Goal: Entertainment & Leisure: Browse casually

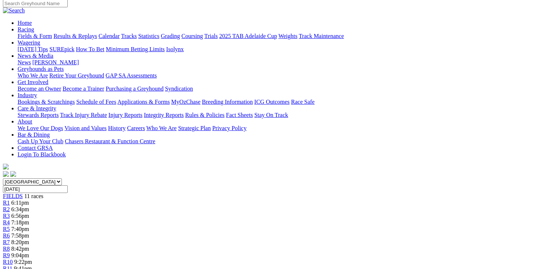
scroll to position [29, 0]
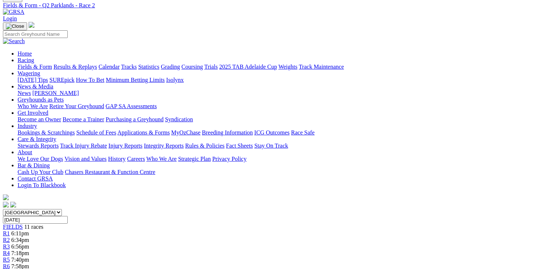
click at [188, 244] on div "R3 6:56pm" at bounding box center [278, 247] width 551 height 7
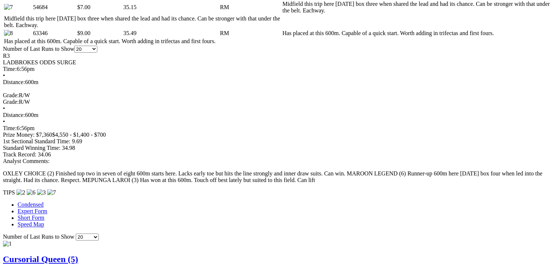
scroll to position [527, 0]
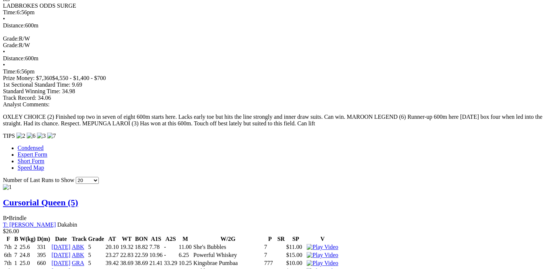
scroll to position [586, 0]
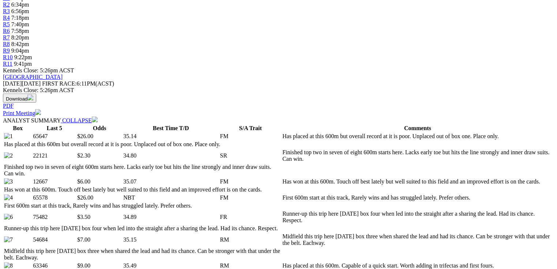
scroll to position [0, 0]
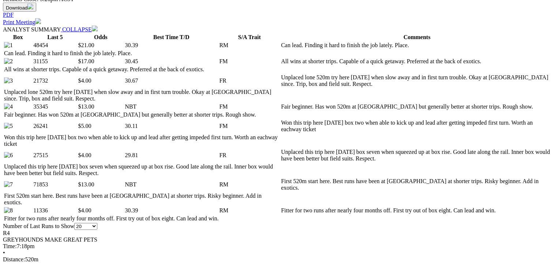
scroll to position [381, 0]
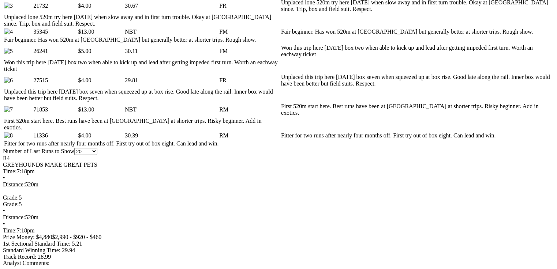
scroll to position [0, 0]
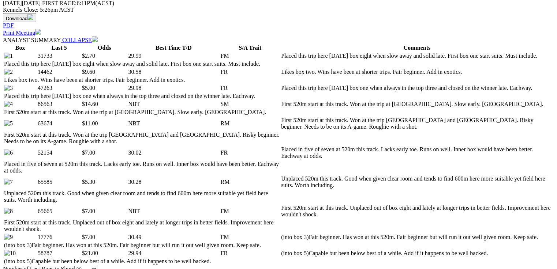
scroll to position [410, 0]
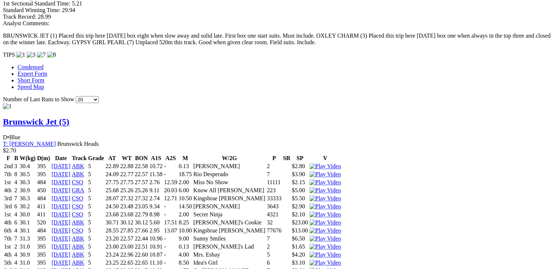
scroll to position [849, 0]
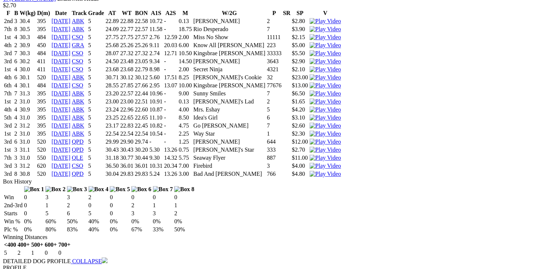
drag, startPoint x: 556, startPoint y: 87, endPoint x: 562, endPoint y: 104, distance: 17.4
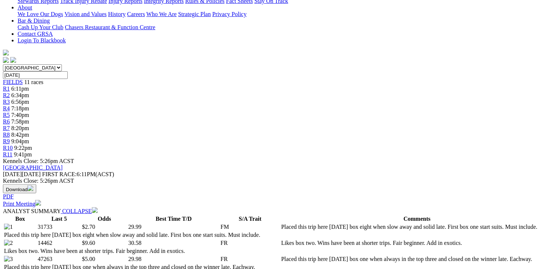
scroll to position [0, 0]
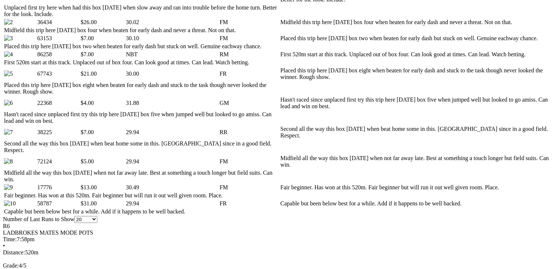
scroll to position [410, 0]
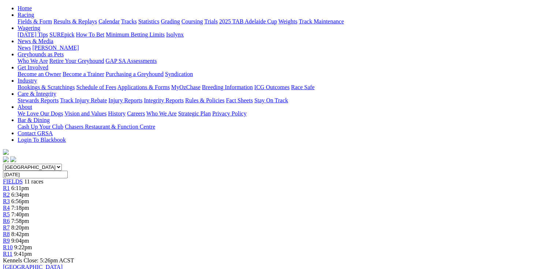
scroll to position [0, 0]
